Goal: Task Accomplishment & Management: Manage account settings

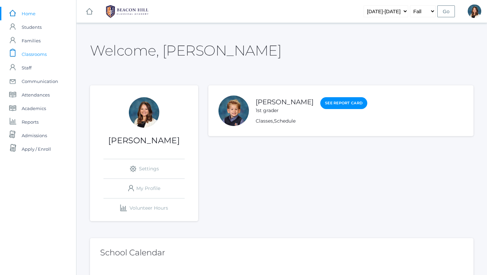
click at [37, 53] on span "Classrooms" at bounding box center [34, 54] width 25 height 14
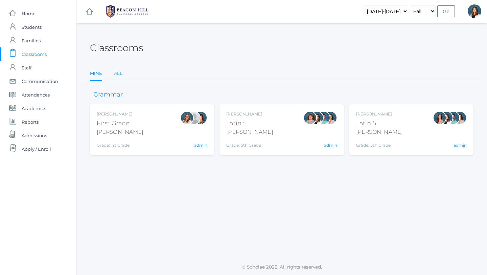
click at [117, 72] on link "All" at bounding box center [118, 74] width 8 height 14
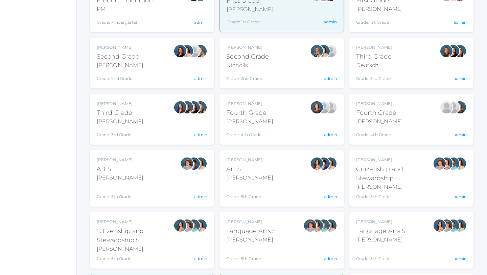
scroll to position [181, 0]
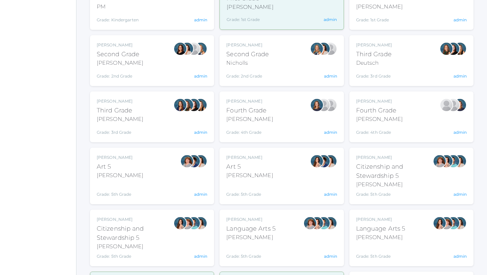
click at [397, 123] on div "Lydia Chaffin Fourth Grade Chaffin Grade: 4th Grade 04LA admin" at bounding box center [411, 116] width 111 height 37
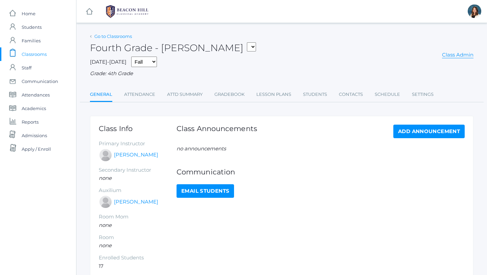
click at [119, 36] on link "Go to Classrooms" at bounding box center [113, 35] width 38 height 5
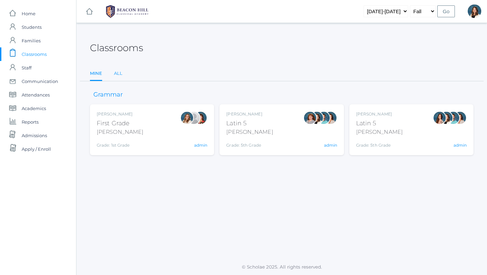
click at [119, 72] on link "All" at bounding box center [118, 74] width 8 height 14
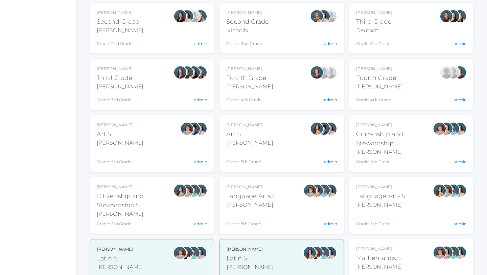
scroll to position [216, 0]
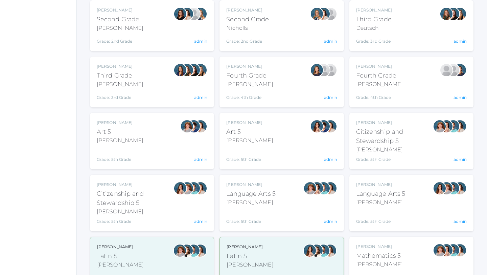
click at [391, 212] on div "Grade: 5th Grade" at bounding box center [380, 216] width 49 height 15
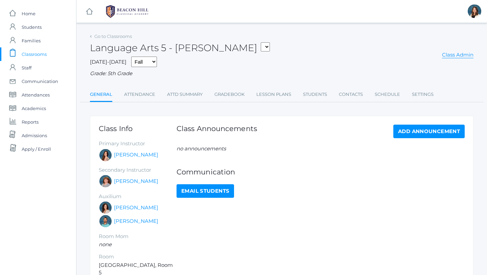
click at [90, 36] on icon at bounding box center [91, 36] width 2 height 3
click at [100, 35] on link "Go to Classrooms" at bounding box center [113, 35] width 38 height 5
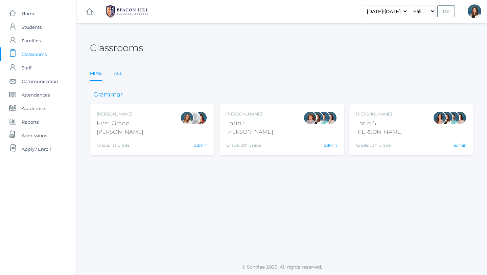
click at [118, 69] on link "All" at bounding box center [118, 74] width 8 height 14
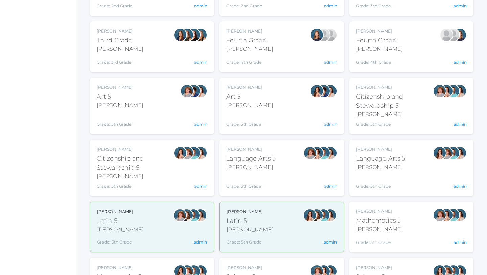
scroll to position [256, 0]
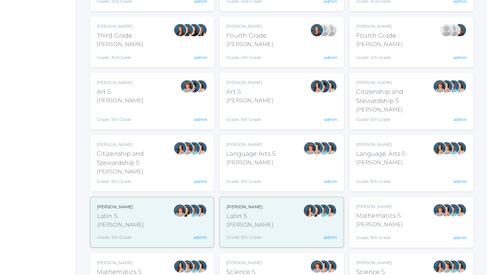
click at [256, 162] on div "[PERSON_NAME]" at bounding box center [250, 162] width 49 height 8
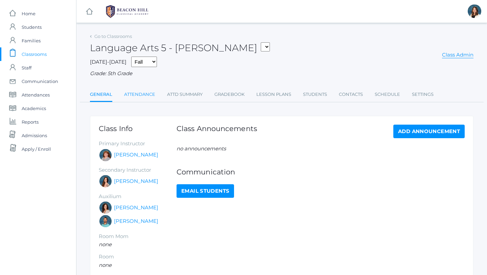
click at [145, 94] on link "Attendance" at bounding box center [139, 95] width 31 height 14
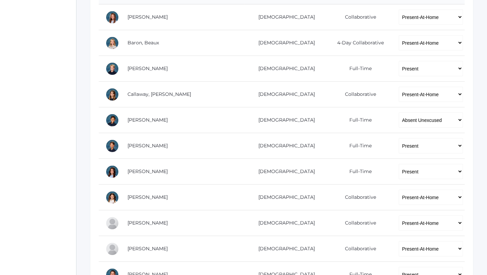
scroll to position [165, 0]
click at [460, 118] on select "-- Present Present-At-Home Tardy Excused Tardy Unexcused Absent Excused Absent …" at bounding box center [431, 119] width 64 height 15
select select "TE"
click at [399, 112] on select "-- Present Present-At-Home Tardy Excused Tardy Unexcused Absent Excused Absent …" at bounding box center [431, 119] width 64 height 15
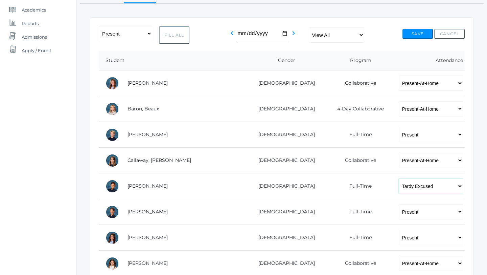
scroll to position [0, 0]
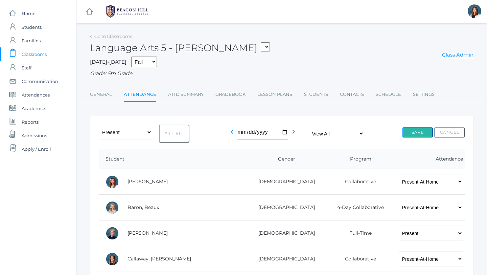
click at [422, 131] on button "Save" at bounding box center [418, 132] width 30 height 10
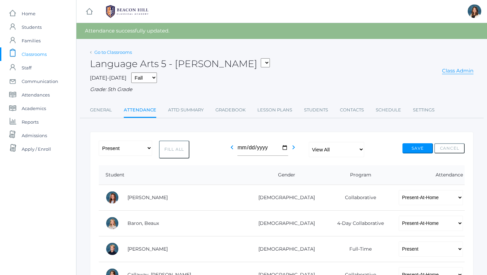
click at [116, 51] on link "Go to Classrooms" at bounding box center [113, 51] width 38 height 5
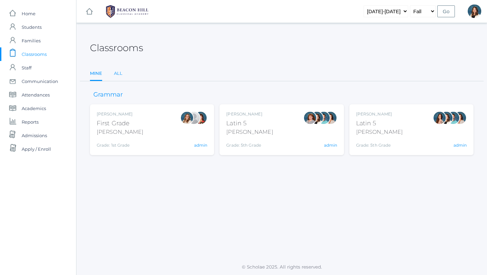
click at [119, 72] on link "All" at bounding box center [118, 74] width 8 height 14
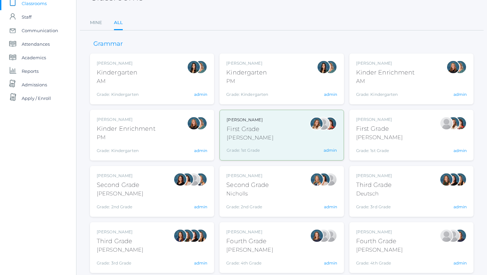
scroll to position [51, 0]
click at [135, 193] on div "[PERSON_NAME]" at bounding box center [120, 193] width 47 height 8
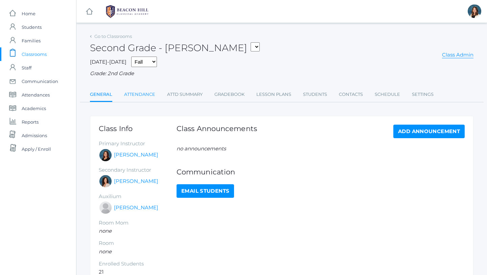
click at [144, 93] on link "Attendance" at bounding box center [139, 95] width 31 height 14
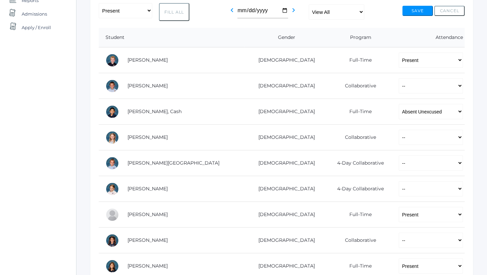
scroll to position [123, 0]
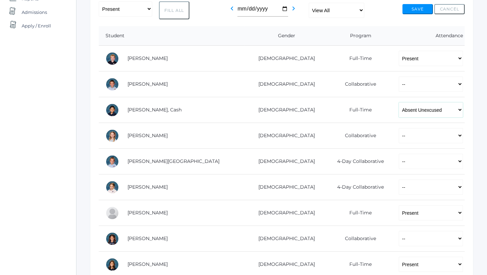
click at [460, 109] on select "-- Present Present-At-Home Tardy Excused Tardy Unexcused Absent Excused Absent …" at bounding box center [431, 109] width 64 height 15
select select "TE"
click at [399, 102] on select "-- Present Present-At-Home Tardy Excused Tardy Unexcused Absent Excused Absent …" at bounding box center [431, 109] width 64 height 15
click at [420, 7] on button "Save" at bounding box center [418, 9] width 30 height 10
